Goal: Contribute content: Add original content to the website for others to see

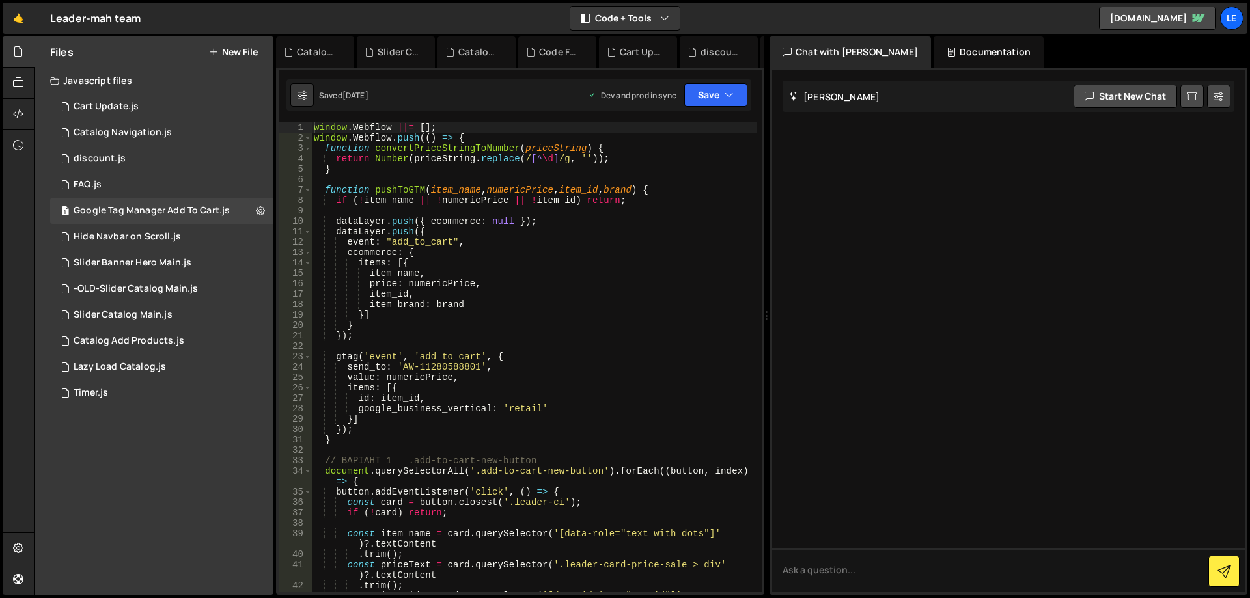
click at [65, 52] on h2 "Files" at bounding box center [61, 52] width 23 height 14
click at [240, 55] on button "New File" at bounding box center [233, 52] width 49 height 10
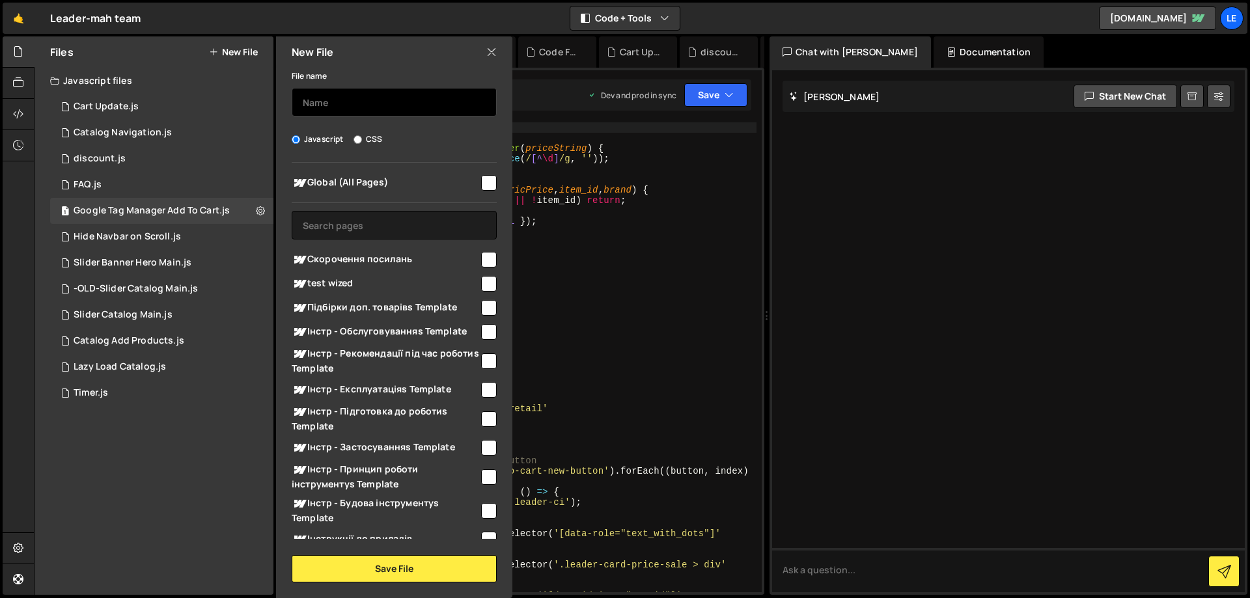
click at [340, 98] on input "text" at bounding box center [394, 102] width 205 height 29
click at [377, 140] on label "CSS" at bounding box center [367, 139] width 29 height 13
click at [362, 140] on input "CSS" at bounding box center [357, 139] width 8 height 8
radio input "true"
click at [312, 135] on label "Javascript" at bounding box center [318, 139] width 52 height 13
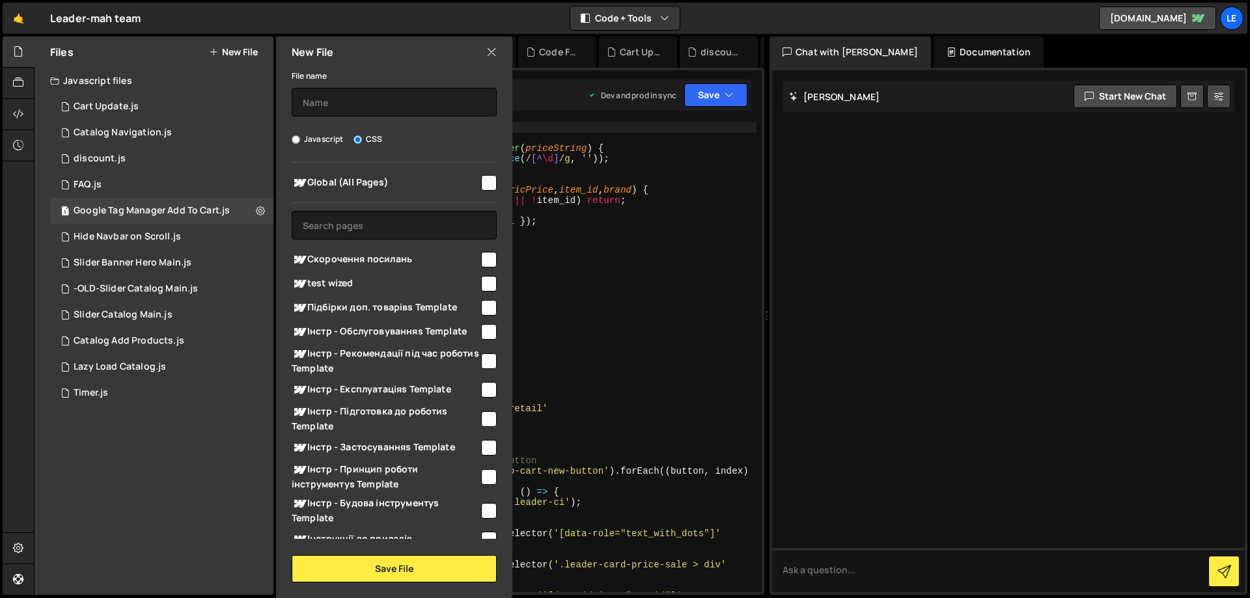
click at [300, 135] on input "Javascript" at bounding box center [296, 139] width 8 height 8
radio input "true"
click at [481, 182] on input "checkbox" at bounding box center [489, 183] width 16 height 16
checkbox input "true"
click at [333, 103] on input "text" at bounding box center [394, 102] width 205 height 29
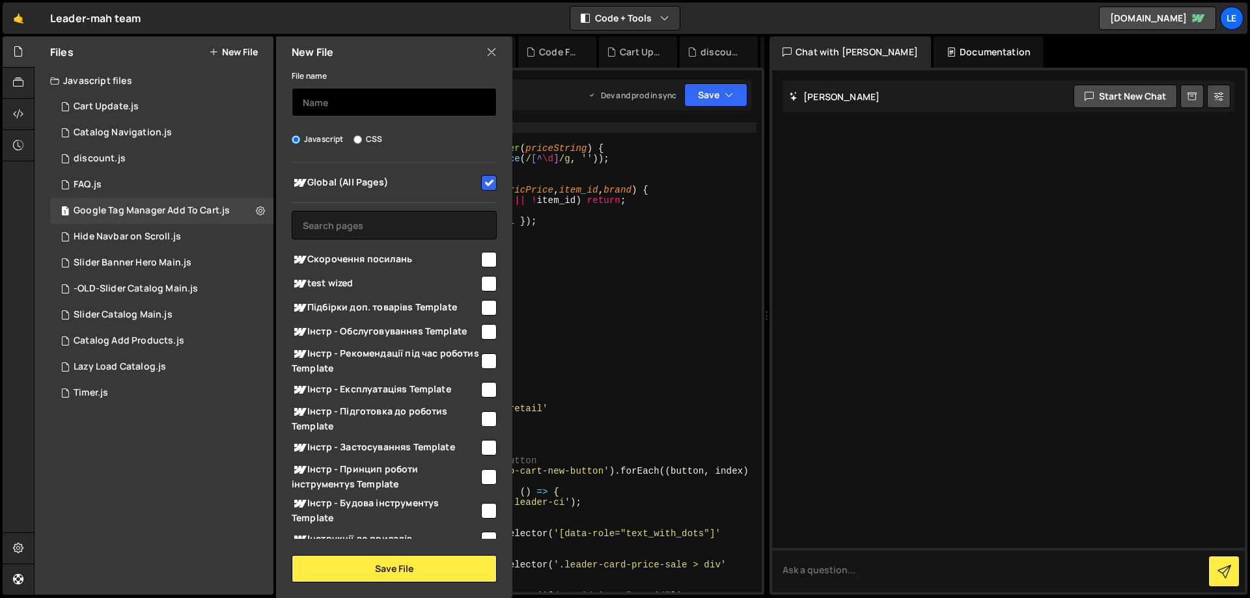
click at [371, 98] on input "text" at bounding box center [394, 102] width 205 height 29
paste input "Blackout for catalog"
type input "Blackout for catalog"
click at [417, 122] on div "File name Blackout for catalog Javascript CSS Global (All Pages)" at bounding box center [394, 325] width 236 height 515
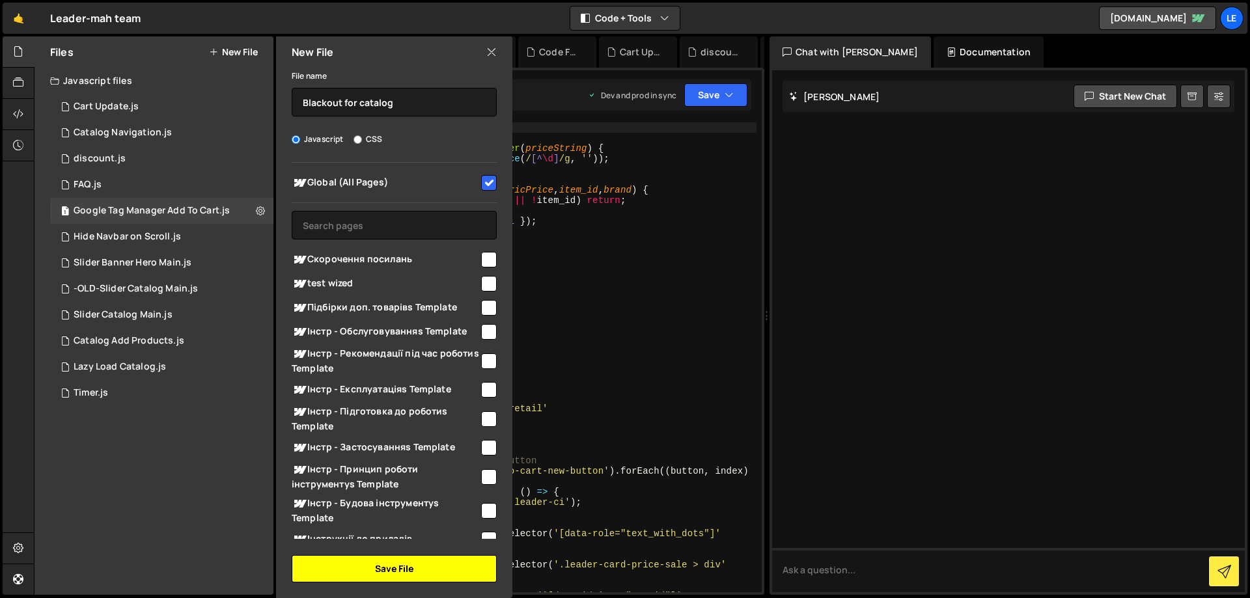
click at [393, 565] on button "Save File" at bounding box center [394, 568] width 205 height 27
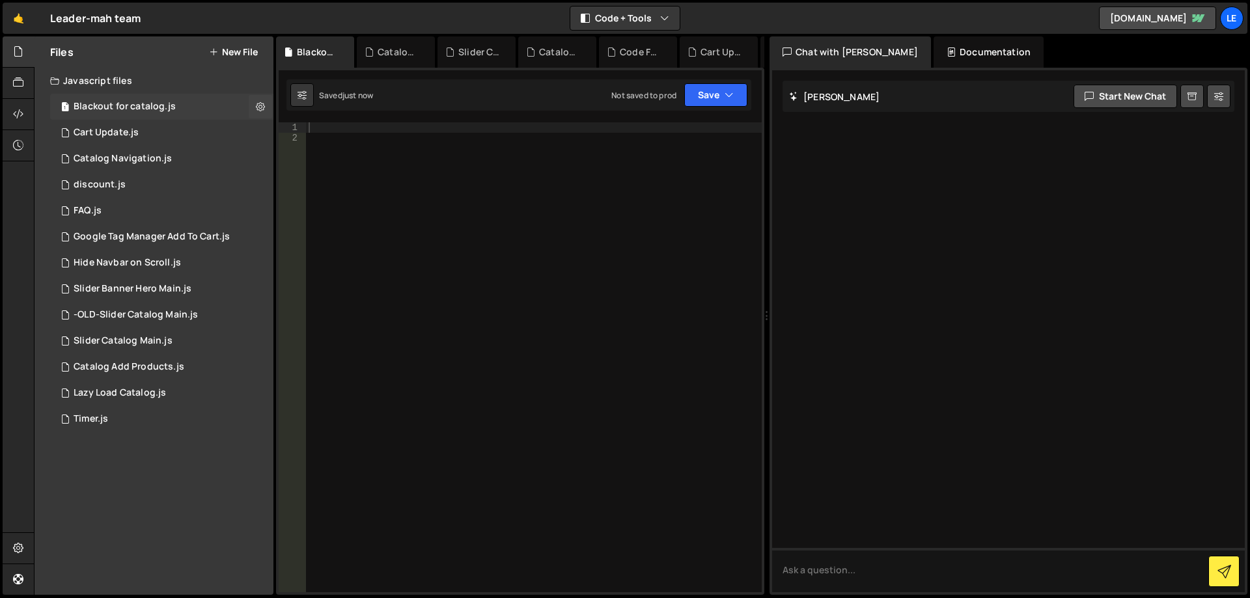
click at [176, 105] on div "1 Blackout for catalog.js 0" at bounding box center [161, 107] width 223 height 26
click at [426, 152] on div at bounding box center [534, 367] width 456 height 491
drag, startPoint x: 417, startPoint y: 130, endPoint x: 415, endPoint y: 123, distance: 6.6
click at [415, 125] on div at bounding box center [534, 367] width 456 height 491
paste textarea "Blackout for catalog"
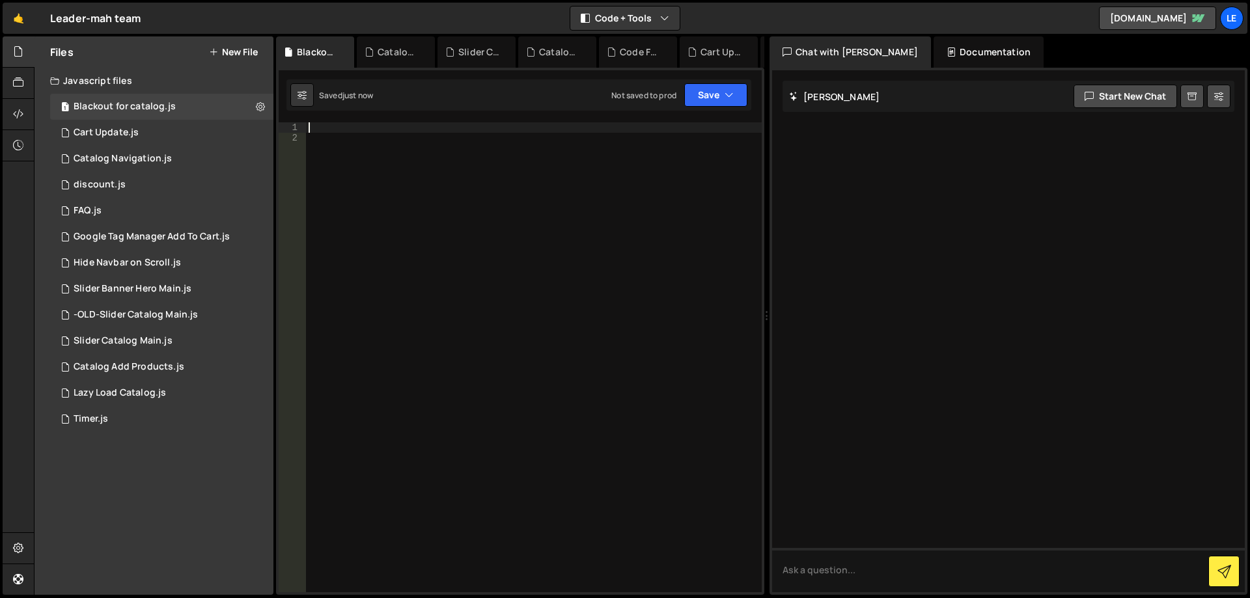
type textarea "Blackout for catalog"
click at [464, 188] on div at bounding box center [534, 367] width 456 height 491
click at [432, 132] on div at bounding box center [534, 367] width 456 height 491
paste textarea "</script>"
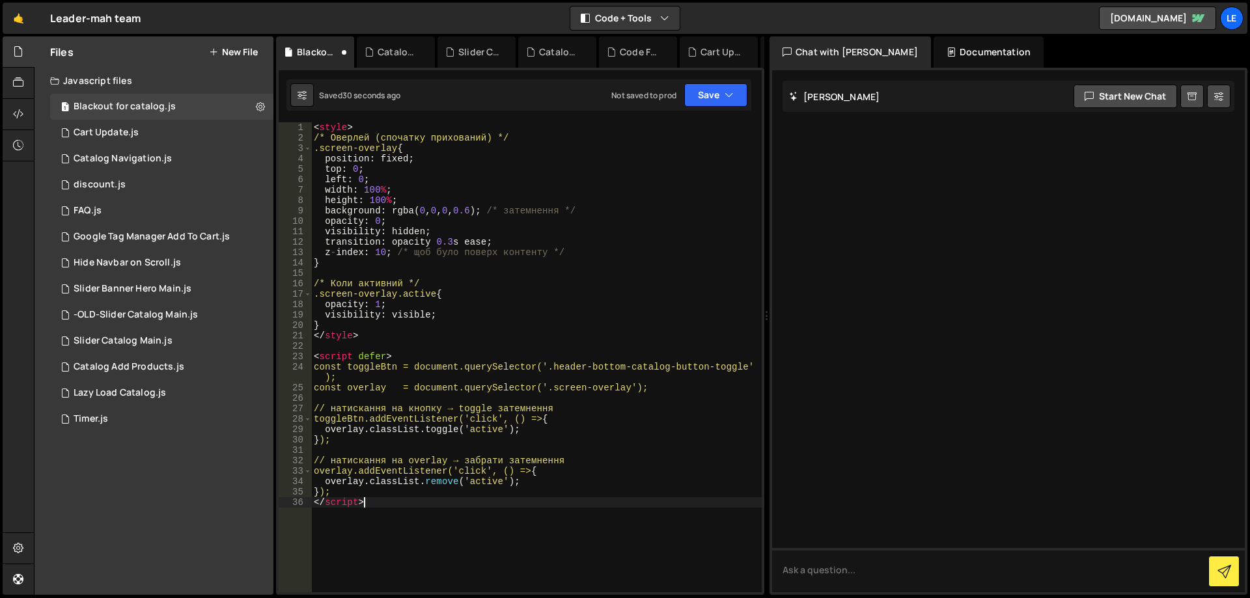
click at [616, 205] on div "< style > /* Оверлей (спочатку прихований) */ .screen-overlay { position : fixe…" at bounding box center [536, 367] width 450 height 491
click at [996, 10] on div "🤙 Leader-mah team ⚠️ Code is being edited in another browser Code + Tools Code …" at bounding box center [625, 18] width 1245 height 31
click at [312, 128] on div "< style > /* Оверлей (спочатку прихований) */ .screen-overlay { position : fixe…" at bounding box center [536, 367] width 450 height 491
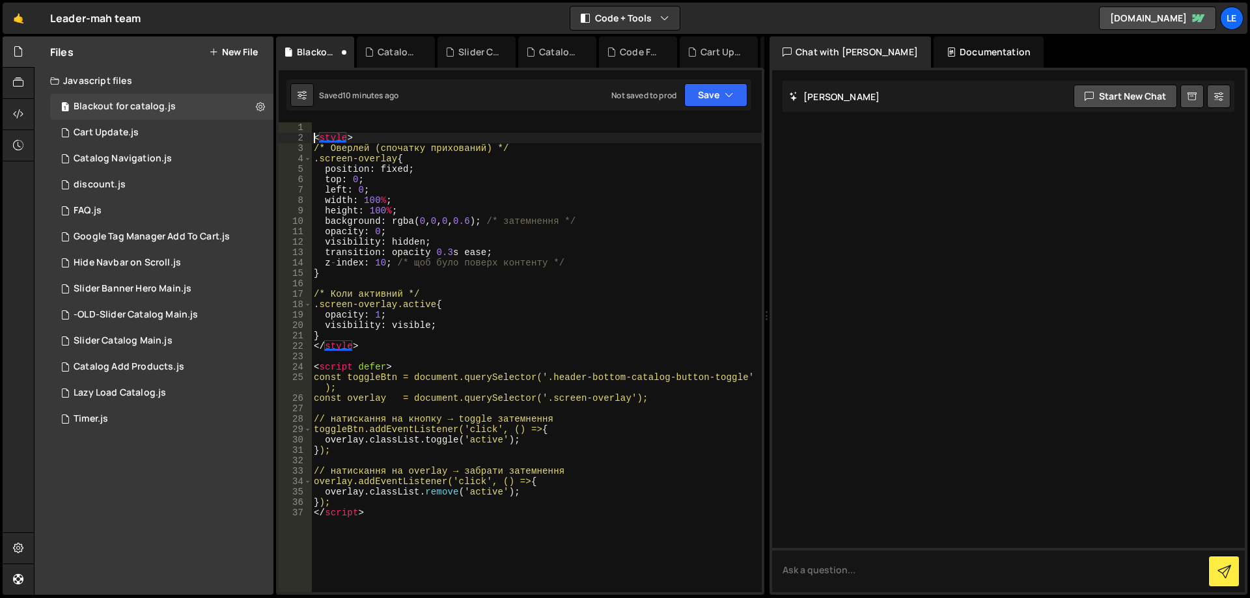
type textarea "<style>"
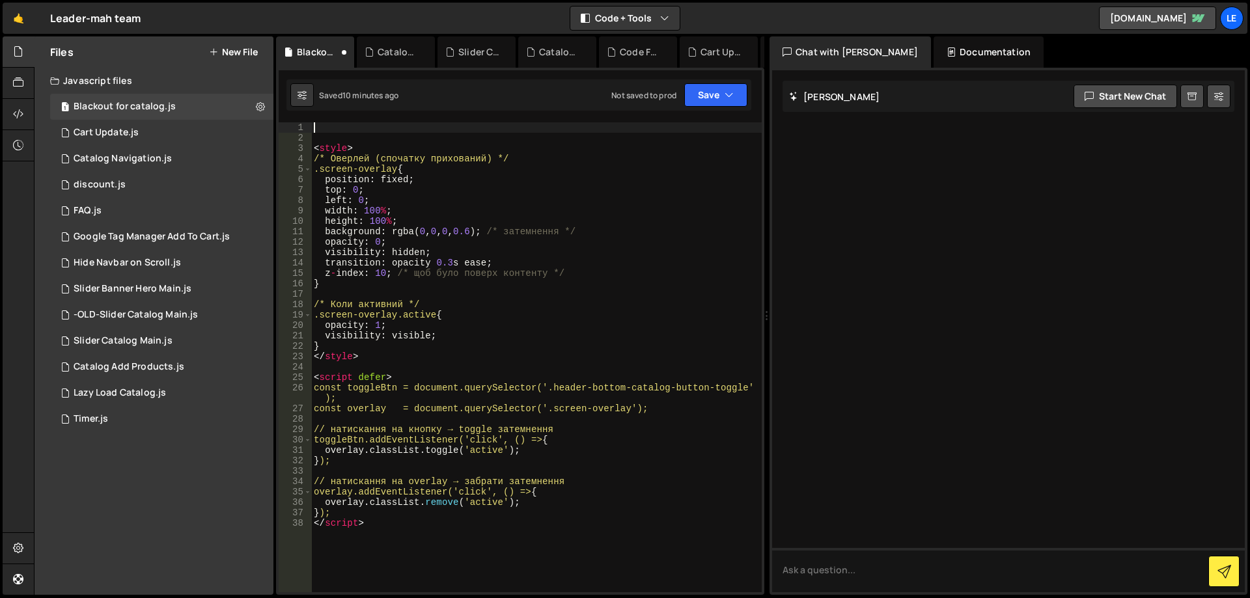
paste textarea "<div class="screen-overlay"></div>"
click at [415, 178] on div "< div class = "screen-overlay" > </ div > < style > /* Оверлей (спочатку прихов…" at bounding box center [536, 367] width 450 height 491
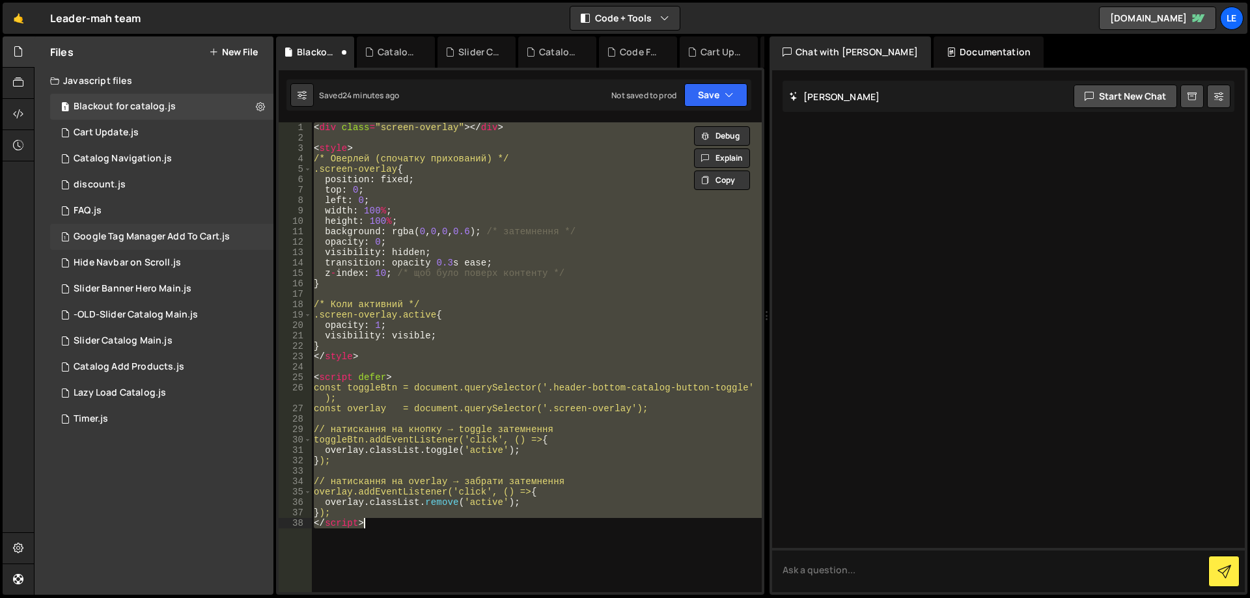
click at [152, 236] on div "Google Tag Manager Add To Cart.js" at bounding box center [152, 237] width 156 height 12
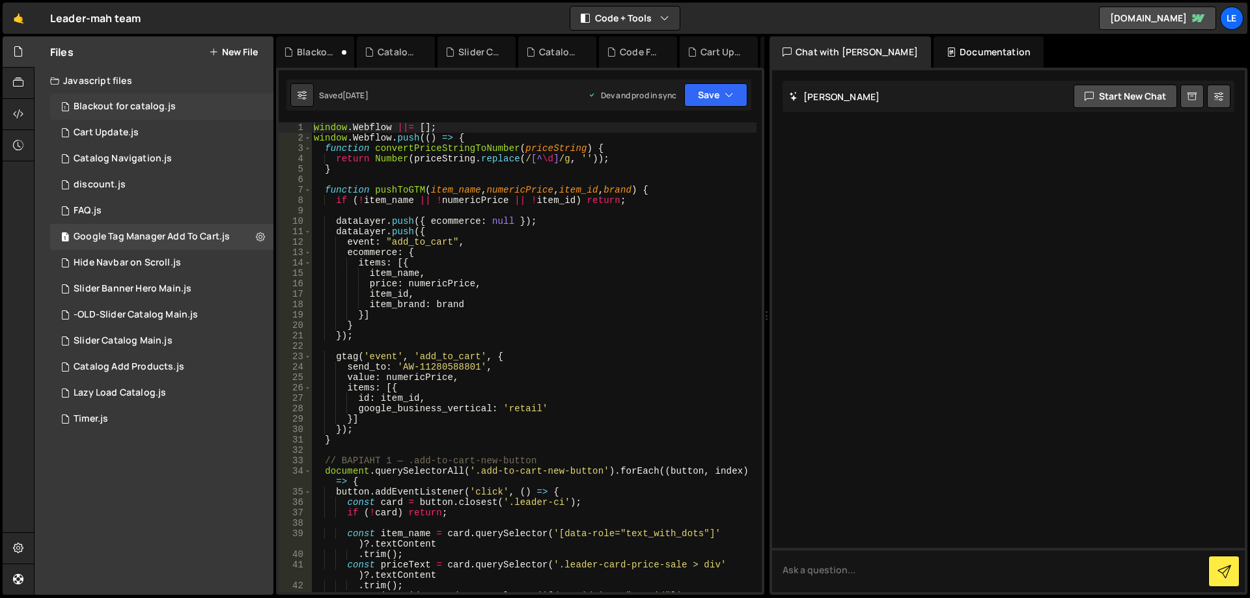
click at [140, 115] on div "1 Blackout for catalog.js 0" at bounding box center [161, 107] width 223 height 26
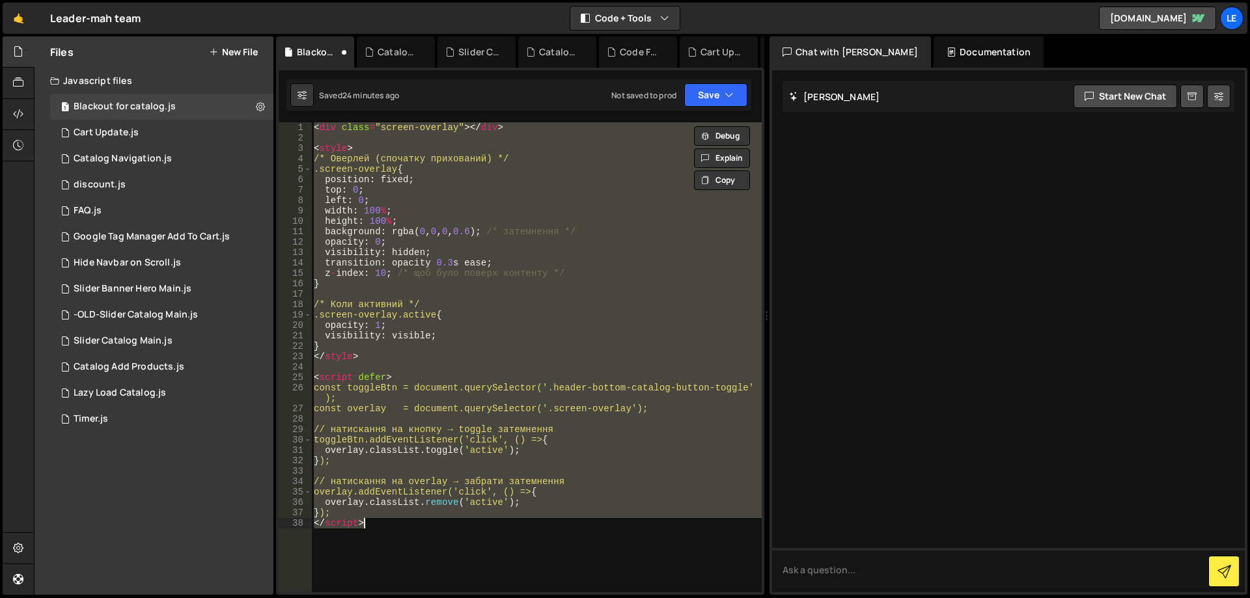
click at [485, 250] on div "< div class = "screen-overlay" > </ div > < style > /* Оверлей (спочатку прихов…" at bounding box center [536, 357] width 450 height 470
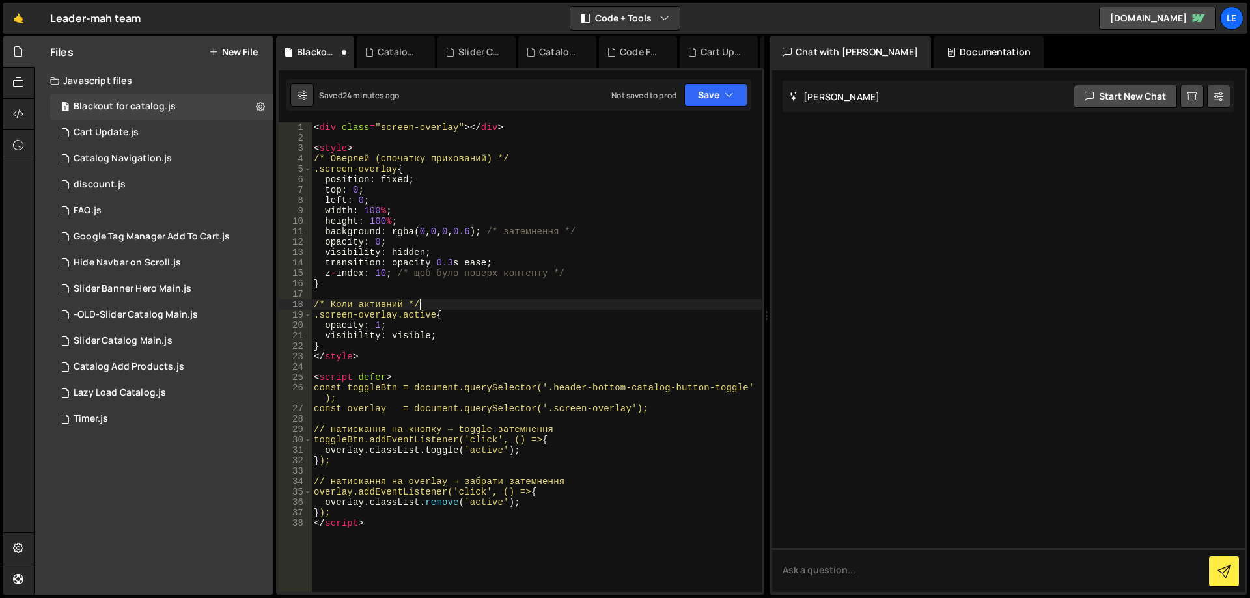
click at [451, 309] on div "< div class = "screen-overlay" > </ div > < style > /* Оверлей (спочатку прихов…" at bounding box center [536, 367] width 450 height 491
type textarea "/* Коли активний */"
click at [721, 87] on button "Save" at bounding box center [715, 94] width 63 height 23
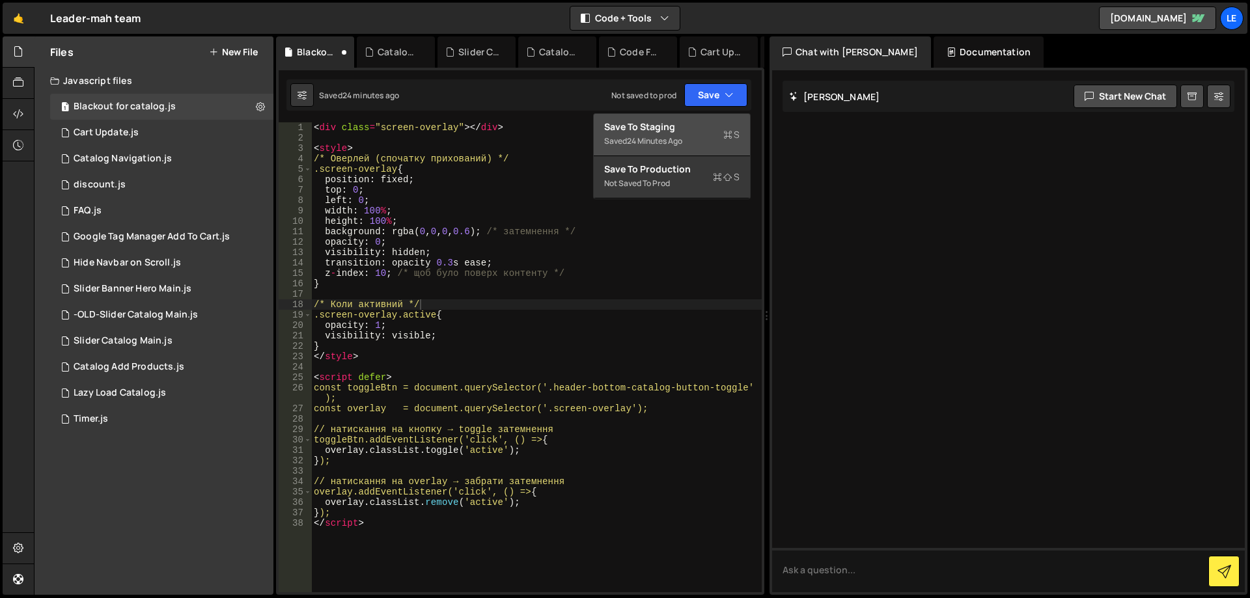
click at [676, 128] on div "Save to Staging S" at bounding box center [671, 126] width 135 height 13
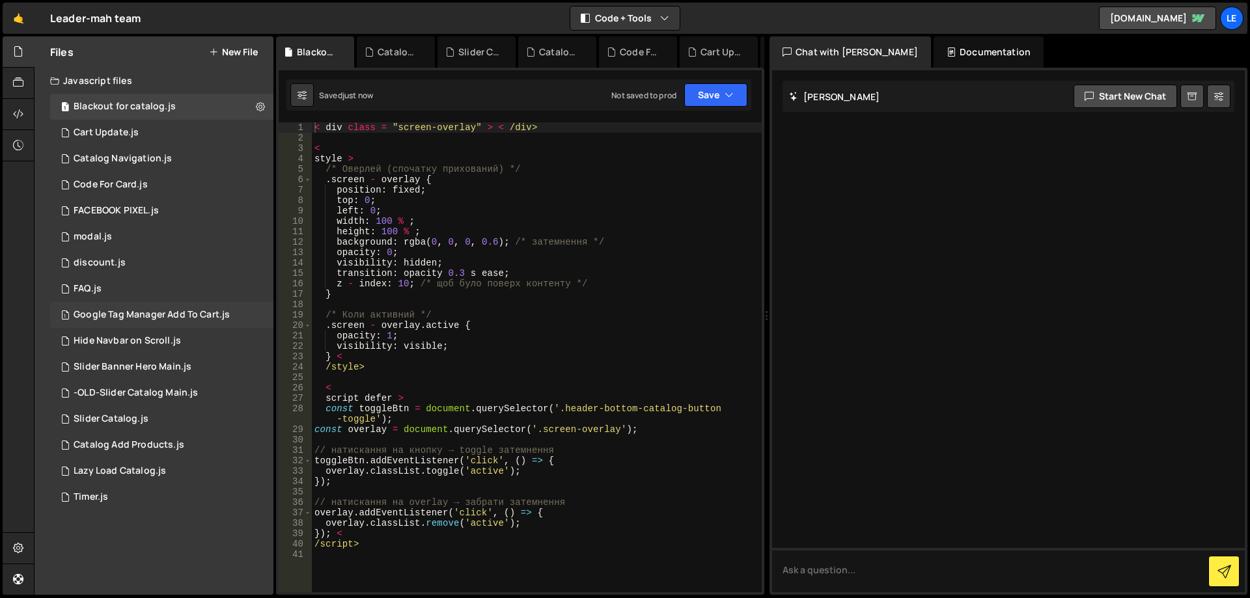
click at [177, 317] on div "Google Tag Manager Add To Cart.js" at bounding box center [152, 315] width 156 height 12
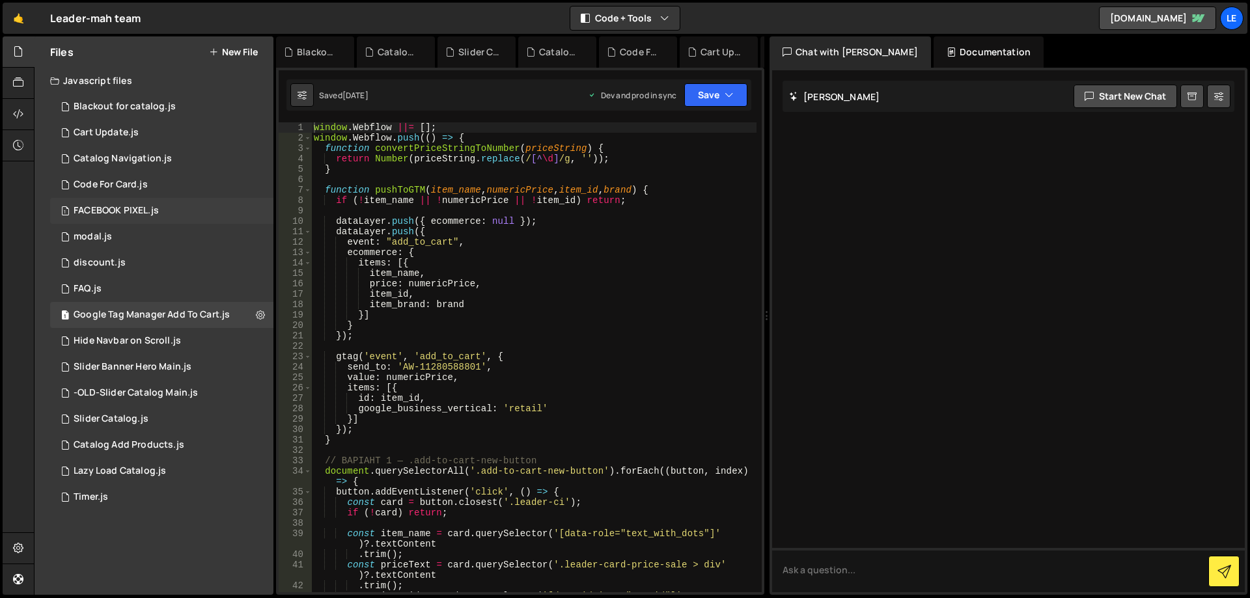
click at [165, 215] on div "1 FACEBOOK PIXEL.js 0" at bounding box center [161, 211] width 223 height 26
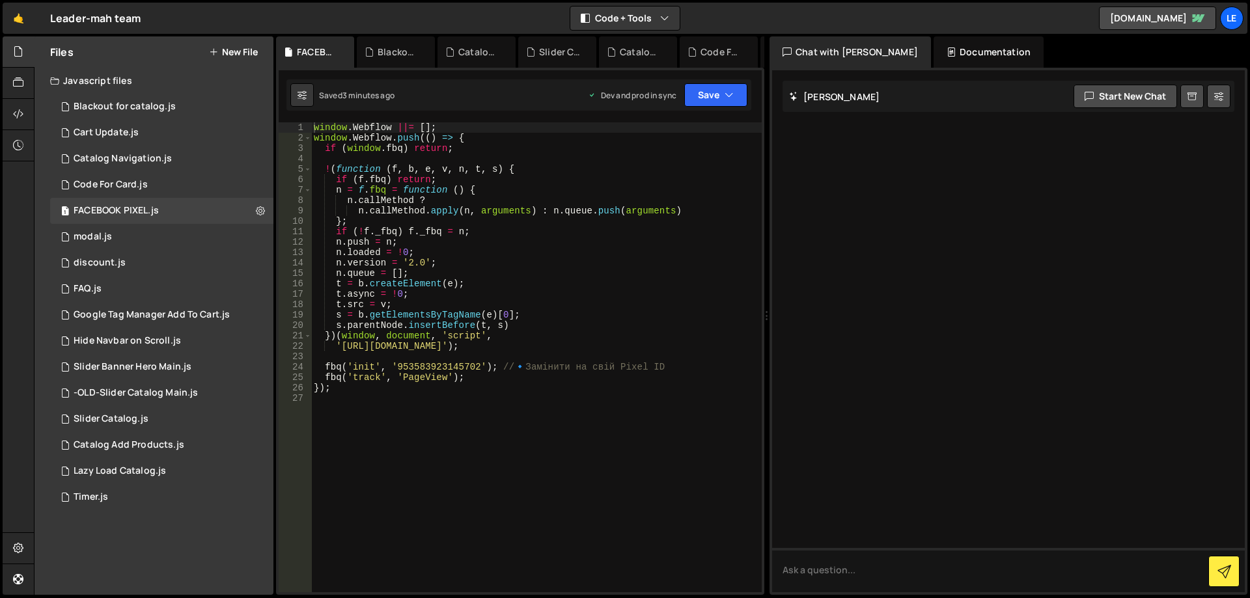
click at [432, 367] on div "window . Webflow ||= [ ] ; window . Webflow . push (( ) => { if ( window . fbq …" at bounding box center [536, 367] width 450 height 491
paste textarea "24197104113315061"
click at [522, 381] on div "window . Webflow ||= [ ] ; window . Webflow . push (( ) => { if ( window . fbq …" at bounding box center [536, 367] width 450 height 491
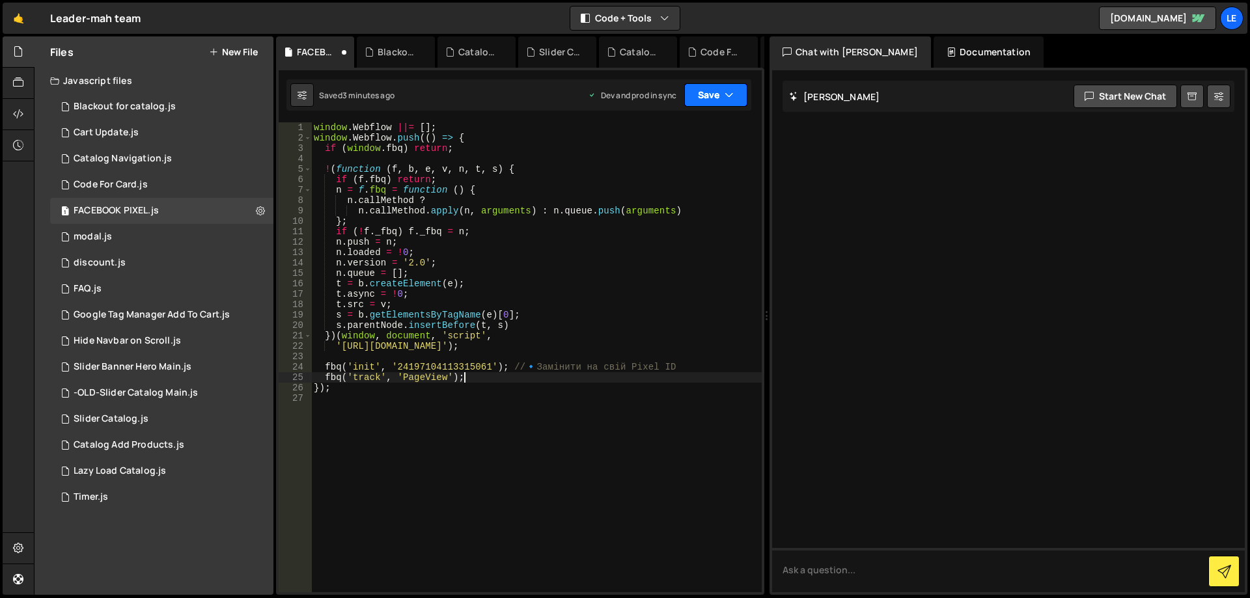
click at [711, 98] on button "Save" at bounding box center [715, 94] width 63 height 23
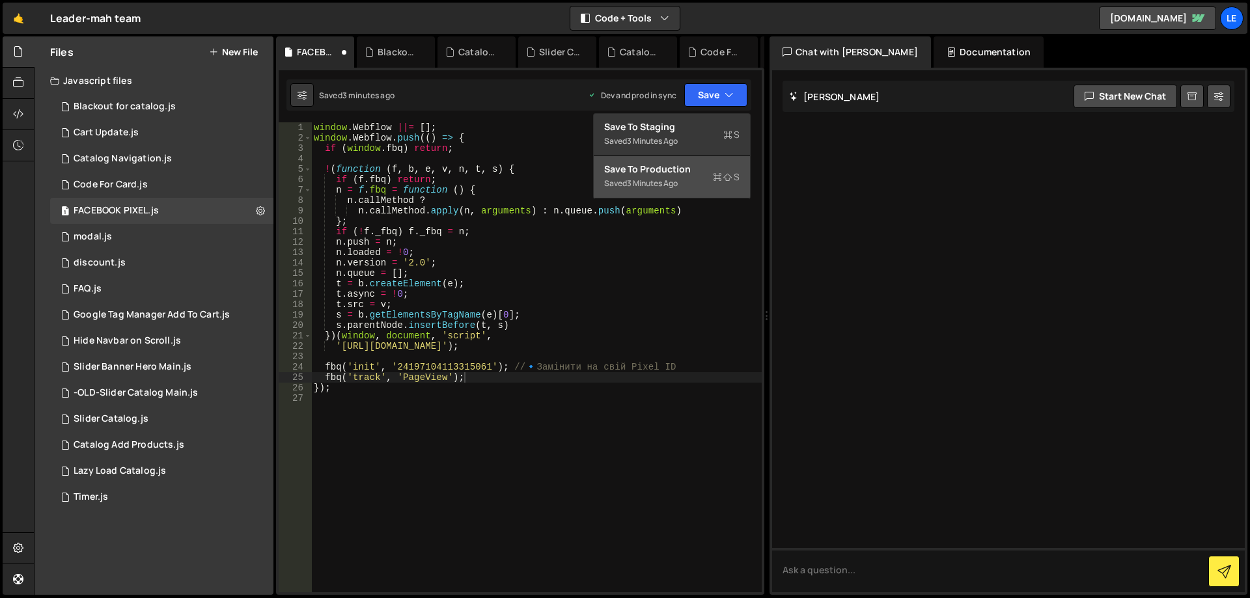
click at [684, 173] on div "Save to Production S" at bounding box center [671, 169] width 135 height 13
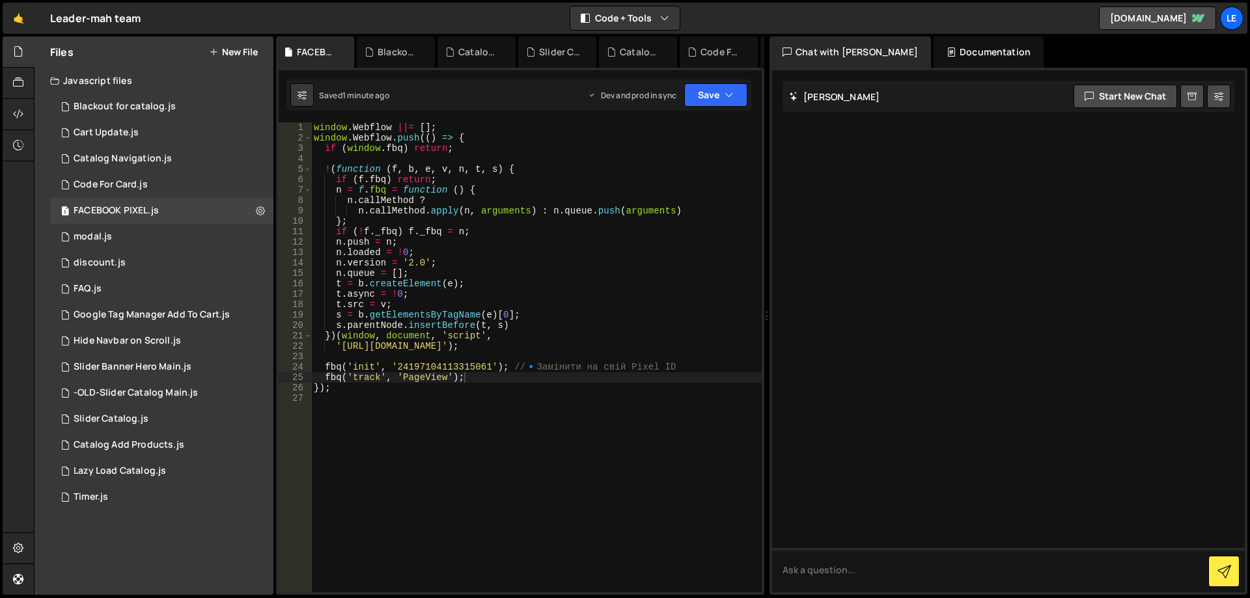
click at [646, 342] on div "window . Webflow ||= [ ] ; window . Webflow . push (( ) => { if ( window . fbq …" at bounding box center [536, 367] width 450 height 491
click at [559, 385] on div "window . Webflow ||= [ ] ; window . Webflow . push (( ) => { if ( window . fbq …" at bounding box center [536, 367] width 450 height 491
click at [708, 370] on div "window . Webflow ||= [ ] ; window . Webflow . push (( ) => { if ( window . fbq …" at bounding box center [536, 367] width 450 height 491
paste textarea "24197104113315061"
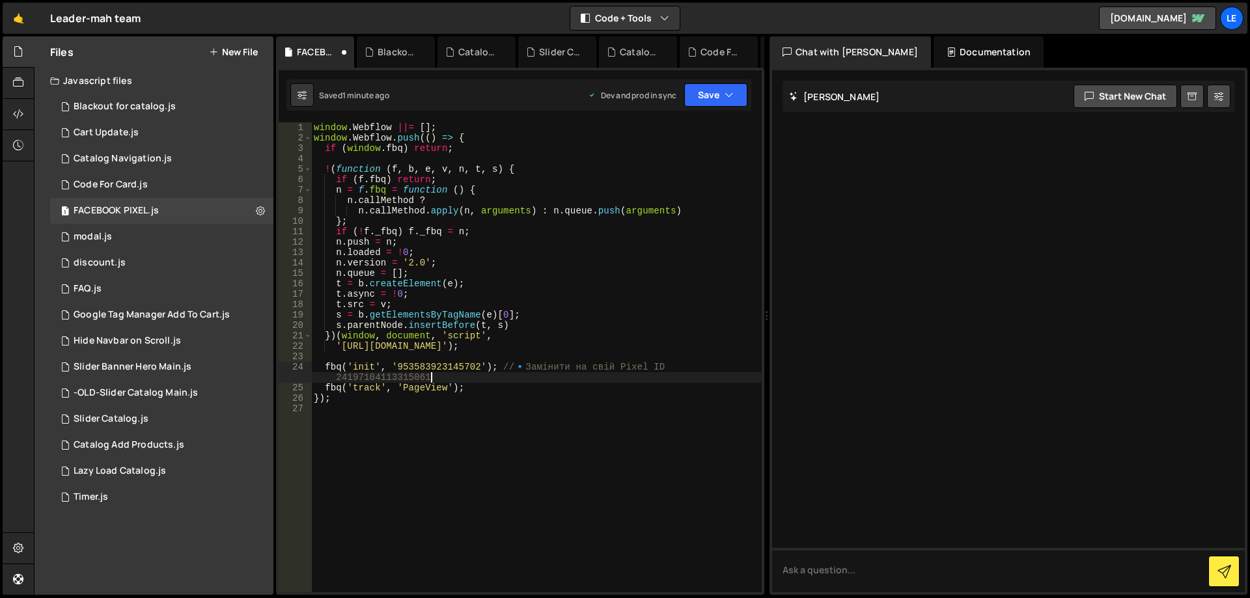
type textarea "fbq('init', '953583923145702'); // 🔹 Замінити на свій Pixel ID 24197104113315061"
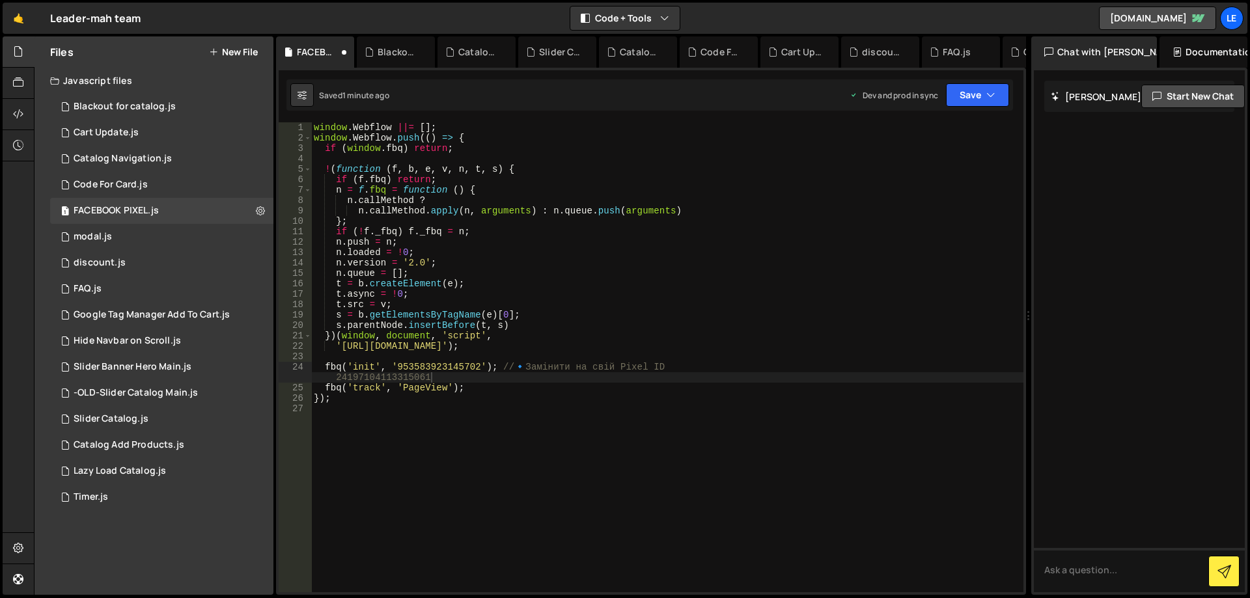
drag, startPoint x: 768, startPoint y: 318, endPoint x: 1021, endPoint y: 318, distance: 252.6
click at [1021, 318] on div "Files New File Javascript files 1 Blackout for catalog.js 0 1 Cart Update.js 0 …" at bounding box center [642, 315] width 1216 height 559
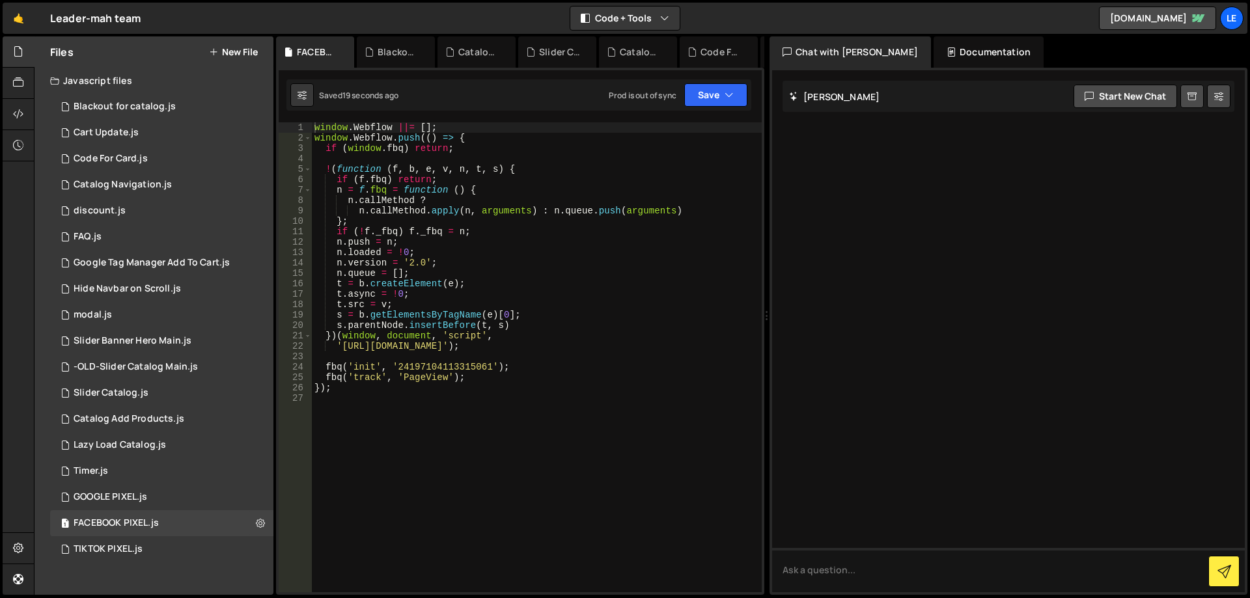
click at [551, 367] on div "window . Webflow ||= [ ] ; window . Webflow . push (( ) => { if ( window . fbq …" at bounding box center [537, 367] width 450 height 491
paste textarea "24197104113315061"
type textarea "fbq('init', '24197104113315061');"
click at [161, 497] on div "1 GOOGLE PIXEL.js 0" at bounding box center [161, 497] width 223 height 26
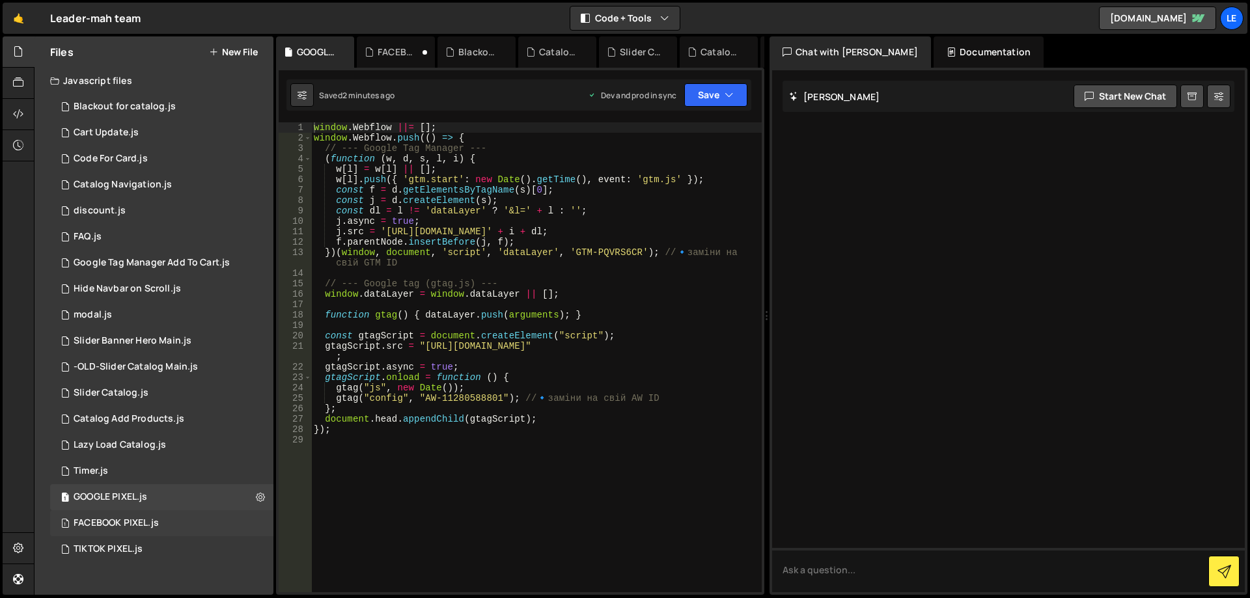
click at [160, 517] on div "1 FACEBOOK PIXEL.js 0" at bounding box center [161, 523] width 223 height 26
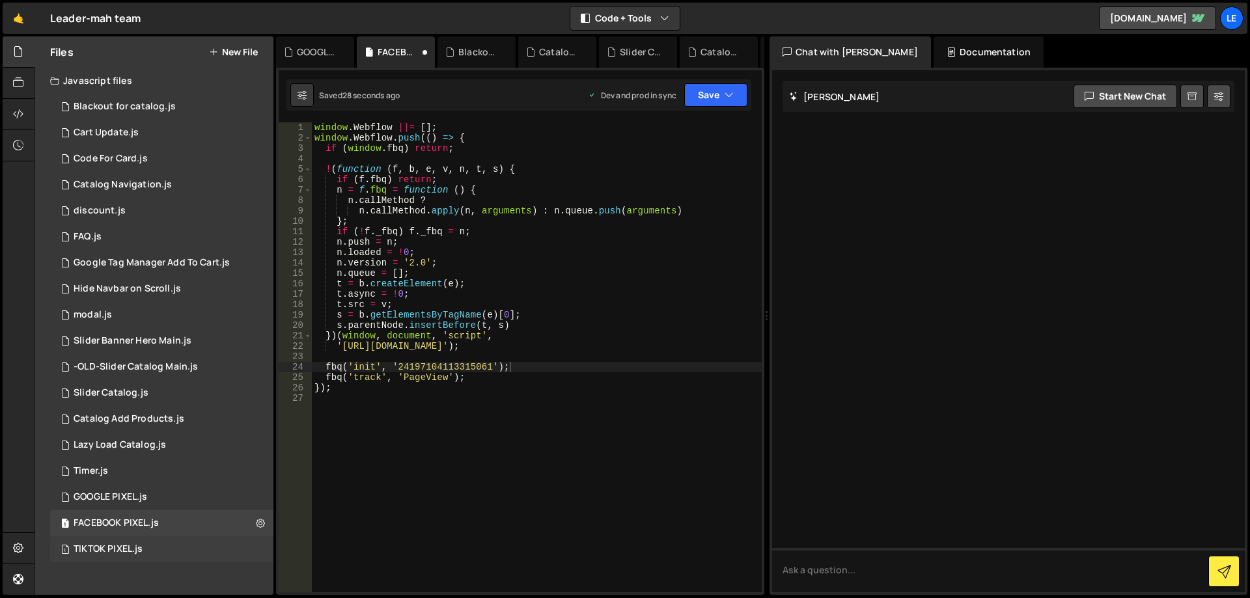
click at [158, 537] on div "1 TIKTOK PIXEL.js 0" at bounding box center [161, 549] width 223 height 26
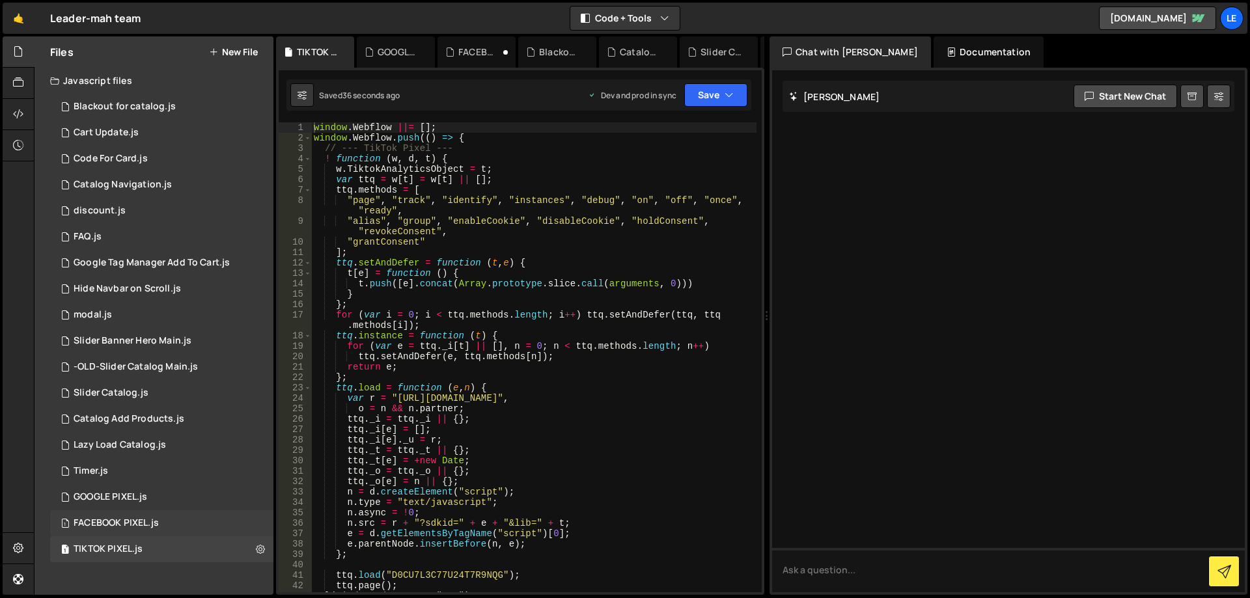
click at [143, 518] on div "FACEBOOK PIXEL.js" at bounding box center [116, 524] width 85 height 12
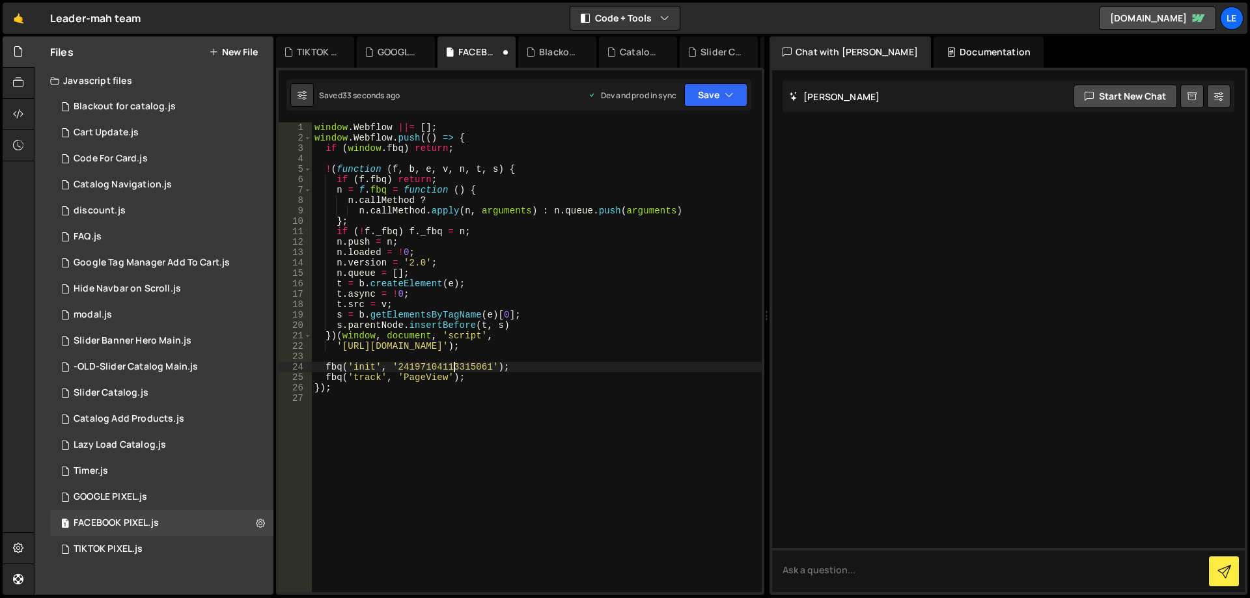
click at [454, 368] on div "window . Webflow ||= [ ] ; window . Webflow . push (( ) => { if ( window . fbq …" at bounding box center [537, 367] width 450 height 491
click at [547, 369] on div "window . Webflow ||= [ ] ; window . Webflow . push (( ) => { if ( window . fbq …" at bounding box center [537, 367] width 450 height 491
